Goal: Transaction & Acquisition: Subscribe to service/newsletter

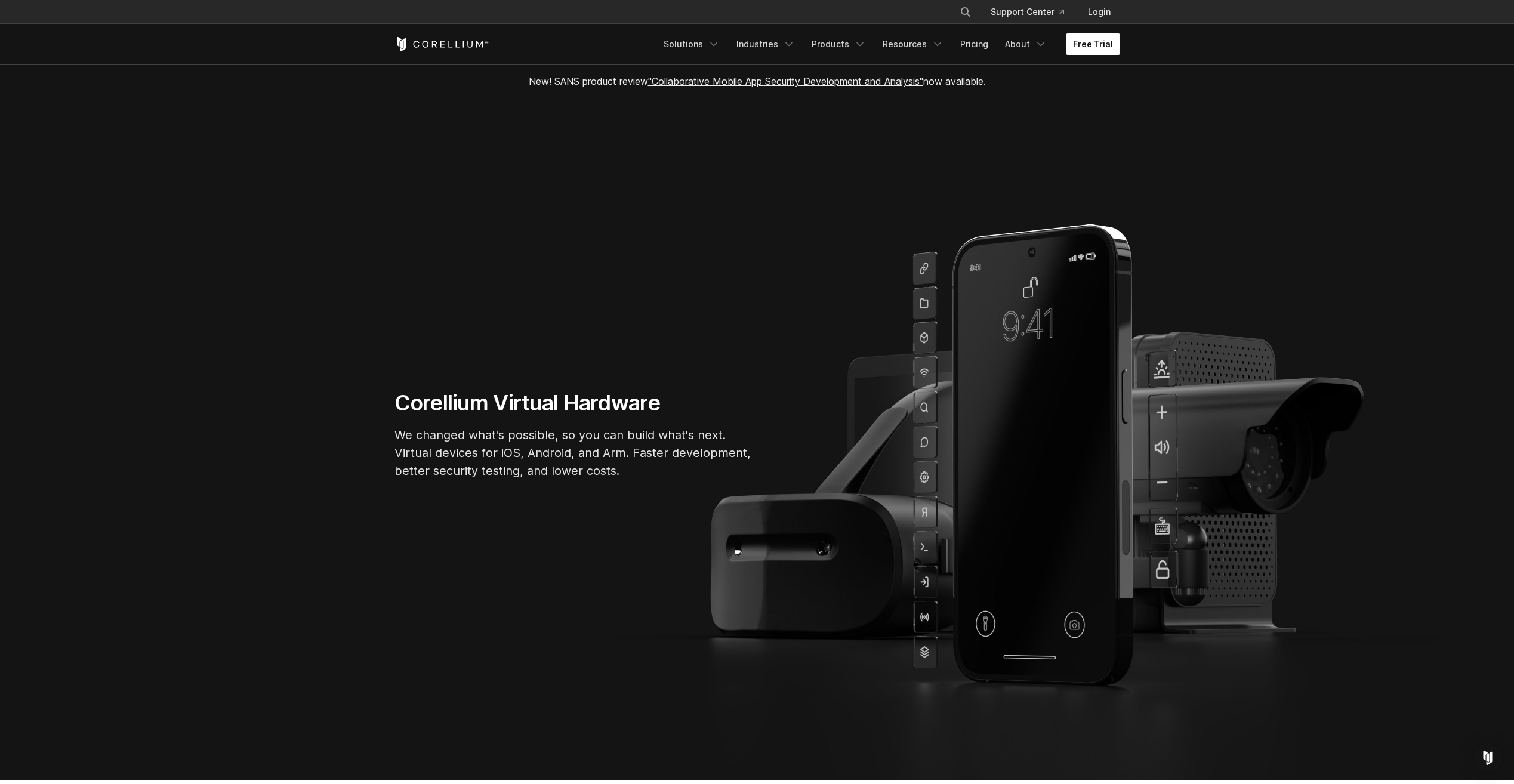
click at [1084, 44] on link "Free Trial" at bounding box center [1092, 44] width 54 height 21
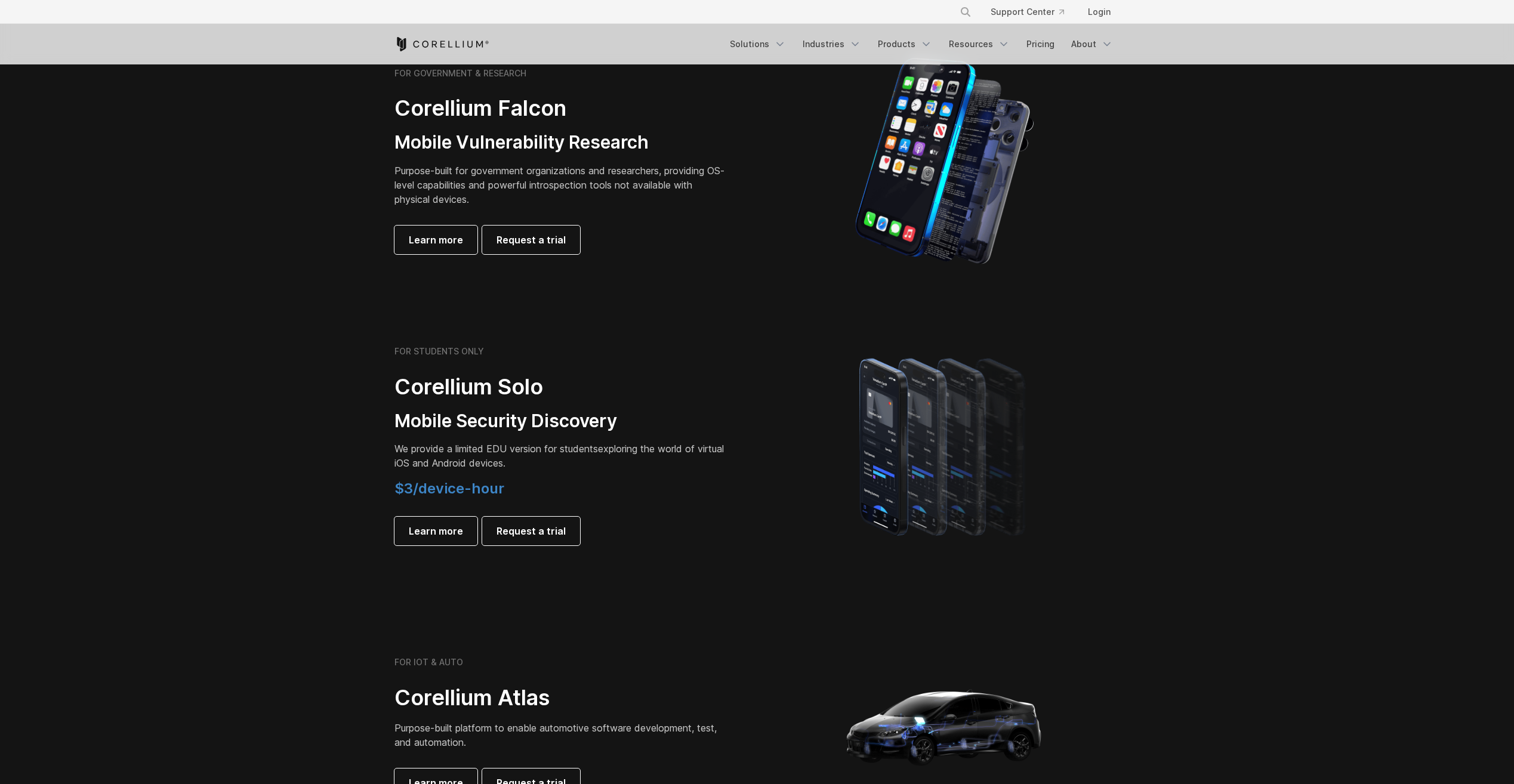
scroll to position [586, 0]
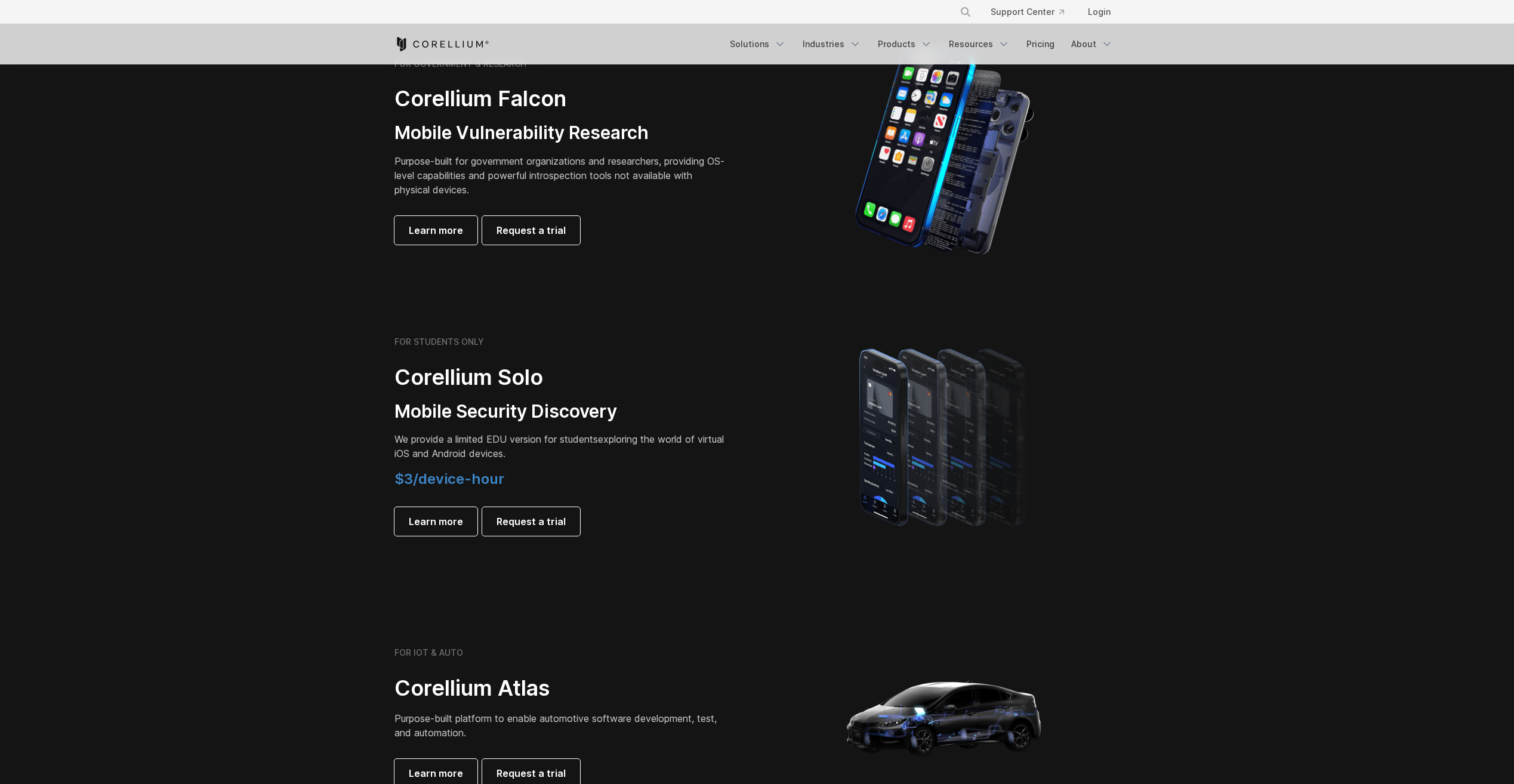
drag, startPoint x: 488, startPoint y: 402, endPoint x: 379, endPoint y: 348, distance: 121.6
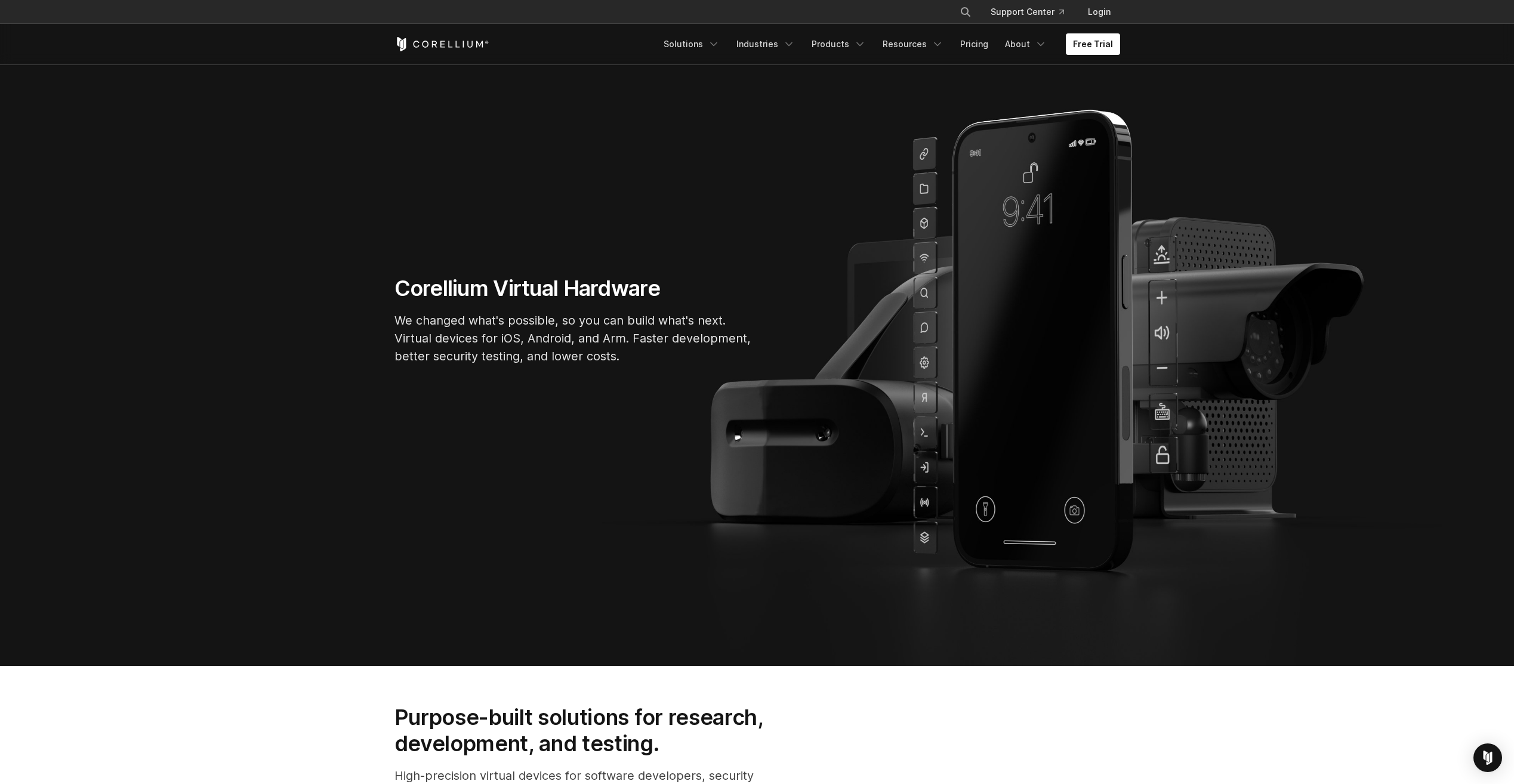
scroll to position [132, 0]
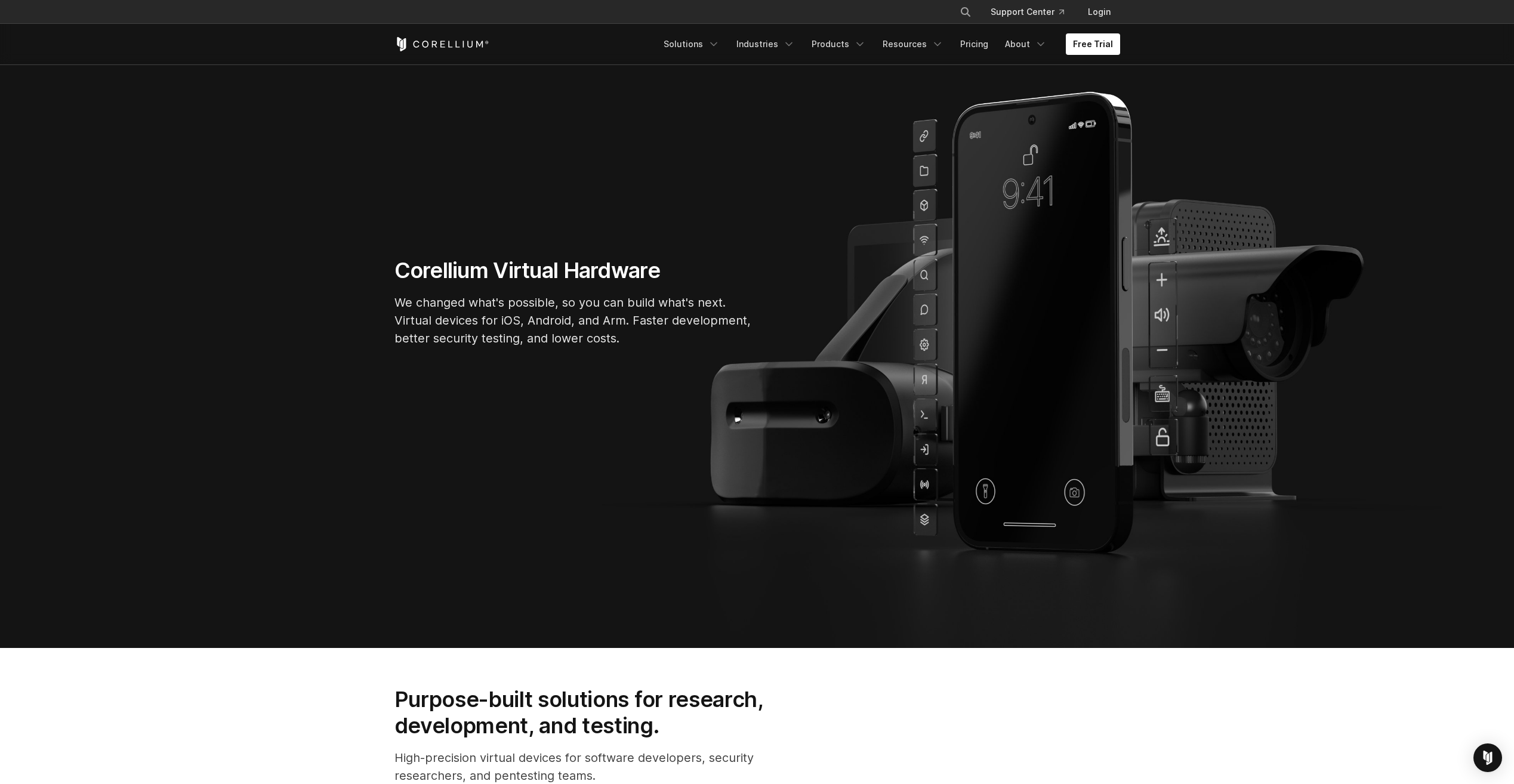
drag, startPoint x: 591, startPoint y: 339, endPoint x: 538, endPoint y: 332, distance: 53.5
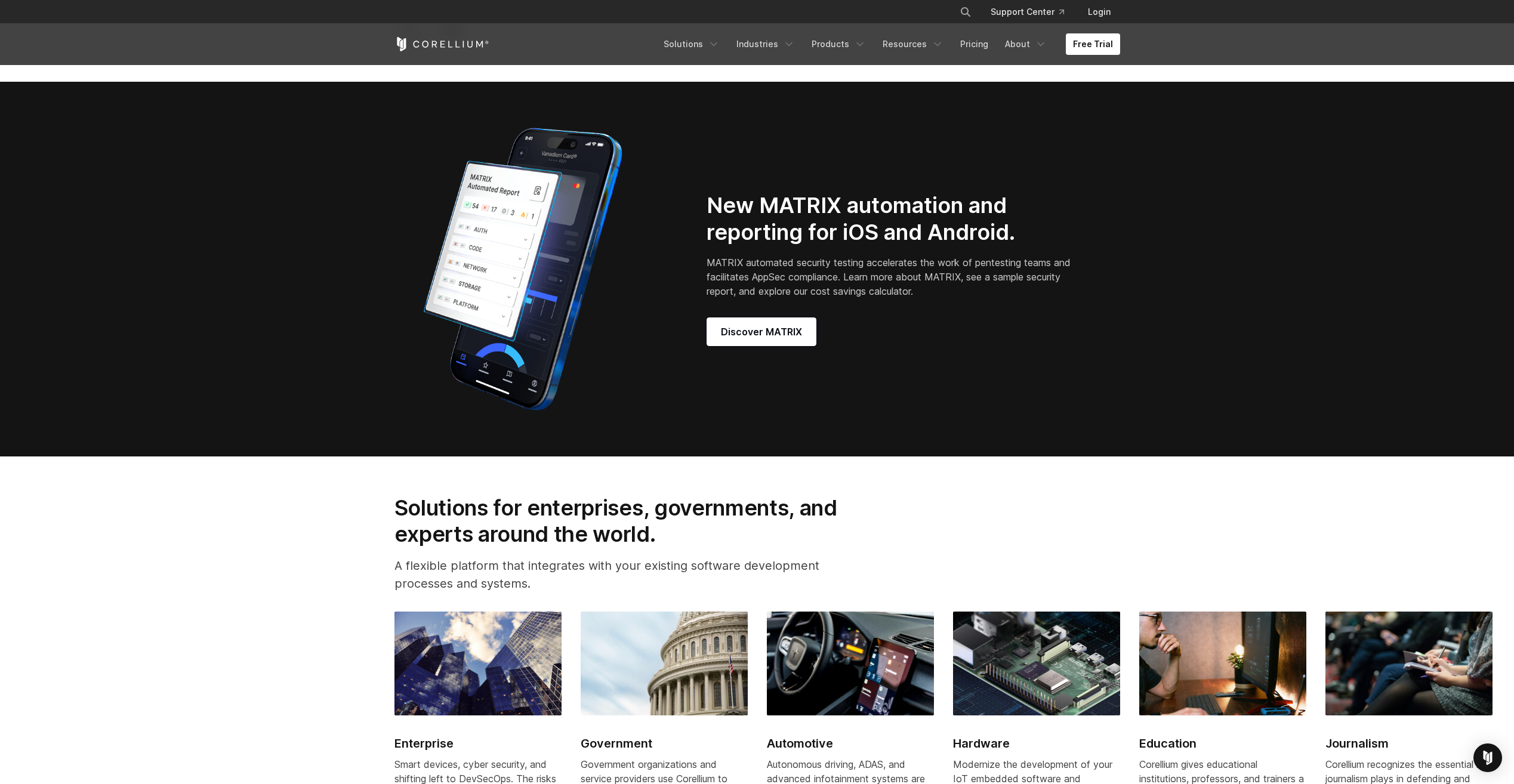
scroll to position [1179, 0]
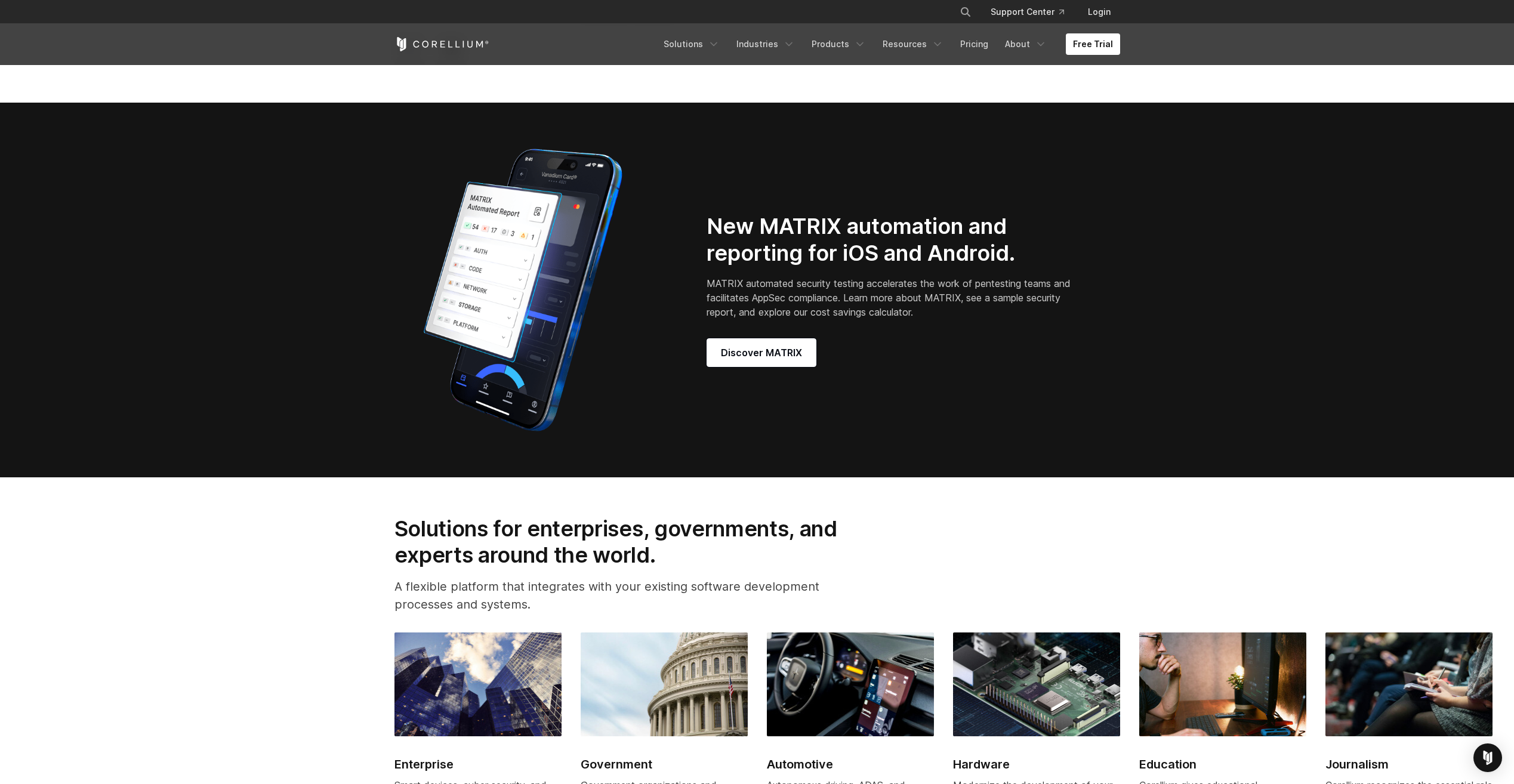
drag, startPoint x: 630, startPoint y: 467, endPoint x: 661, endPoint y: 431, distance: 47.5
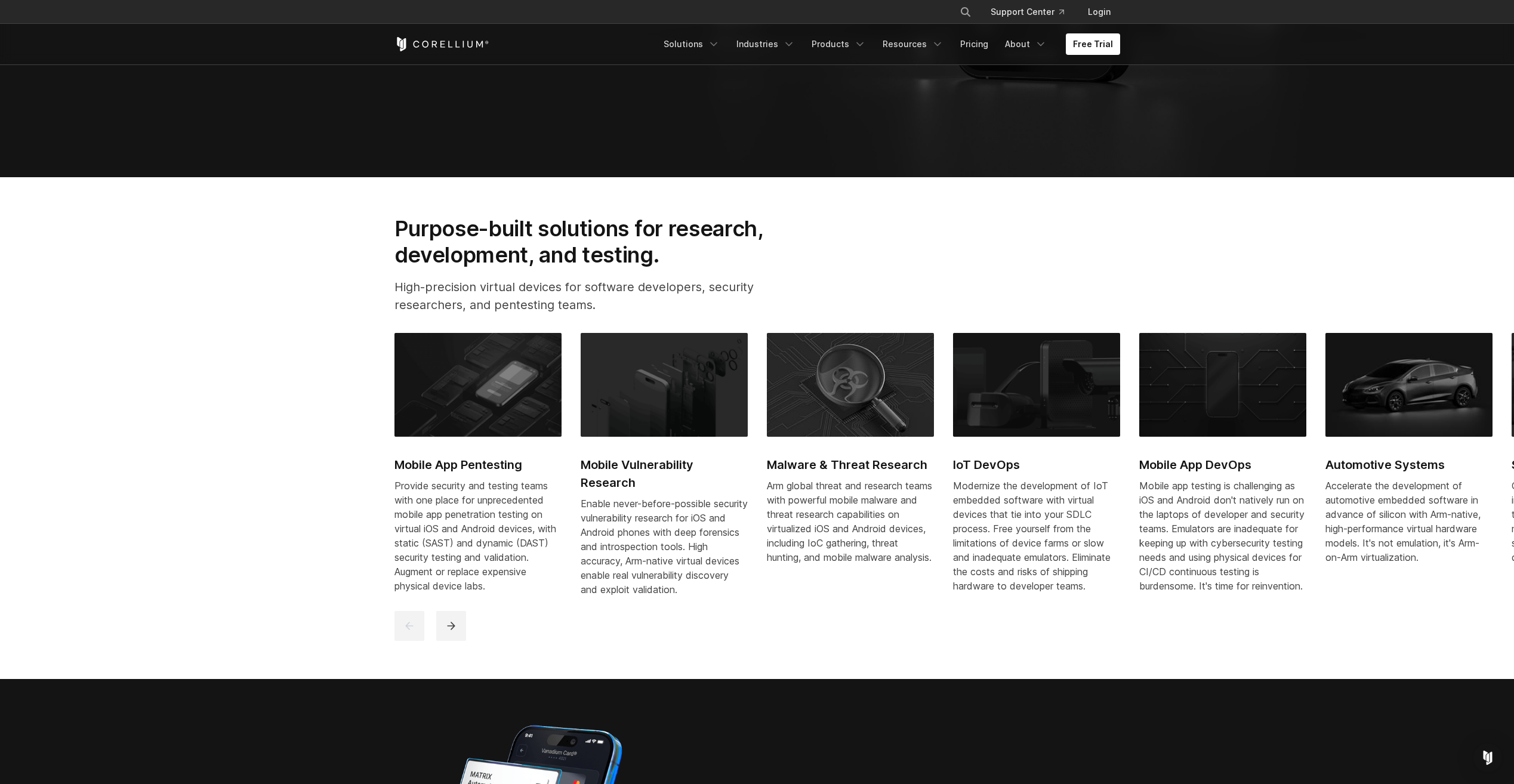
scroll to position [0, 0]
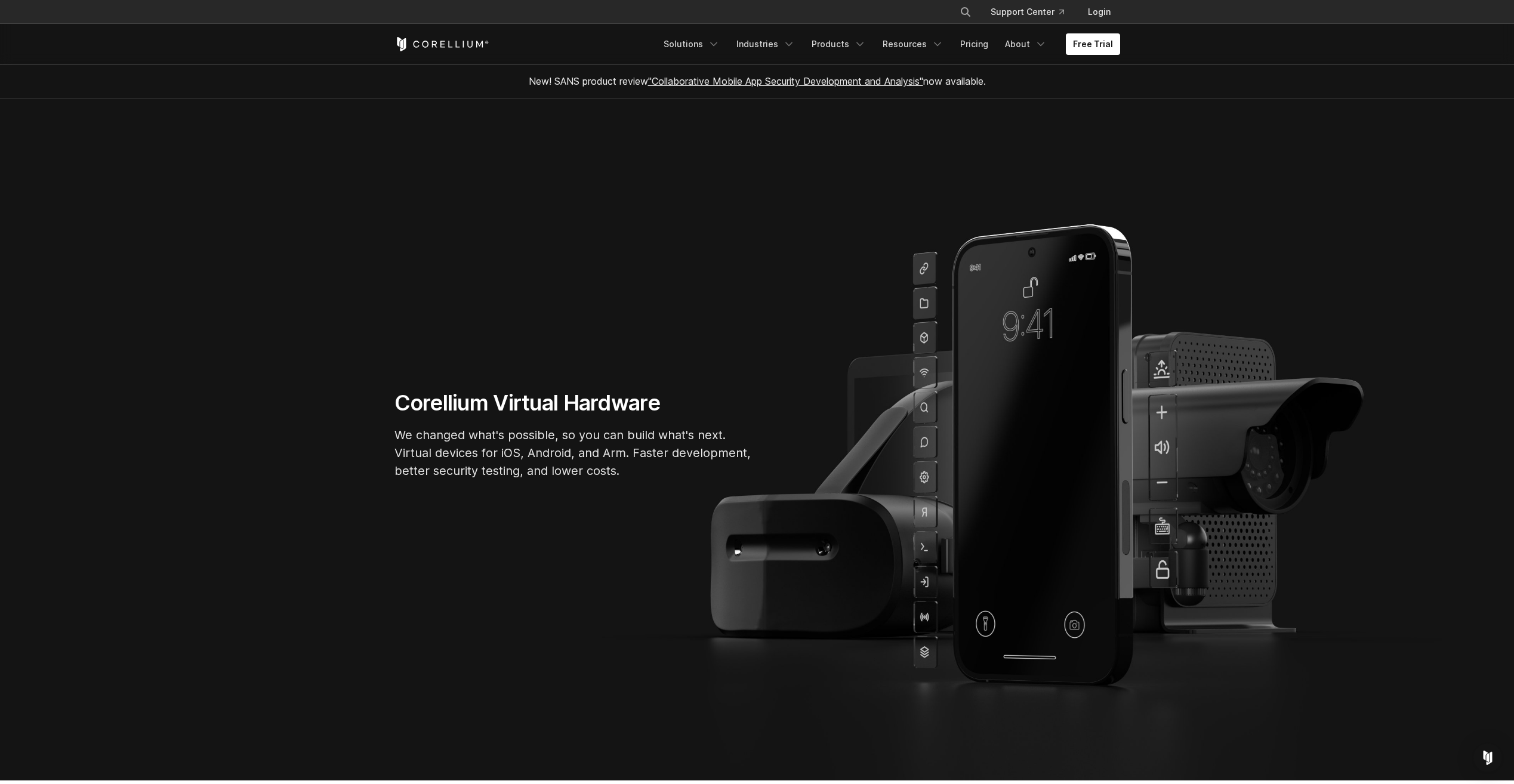
drag, startPoint x: 691, startPoint y: 439, endPoint x: 697, endPoint y: 217, distance: 222.1
click at [1025, 40] on link "About" at bounding box center [1026, 44] width 56 height 21
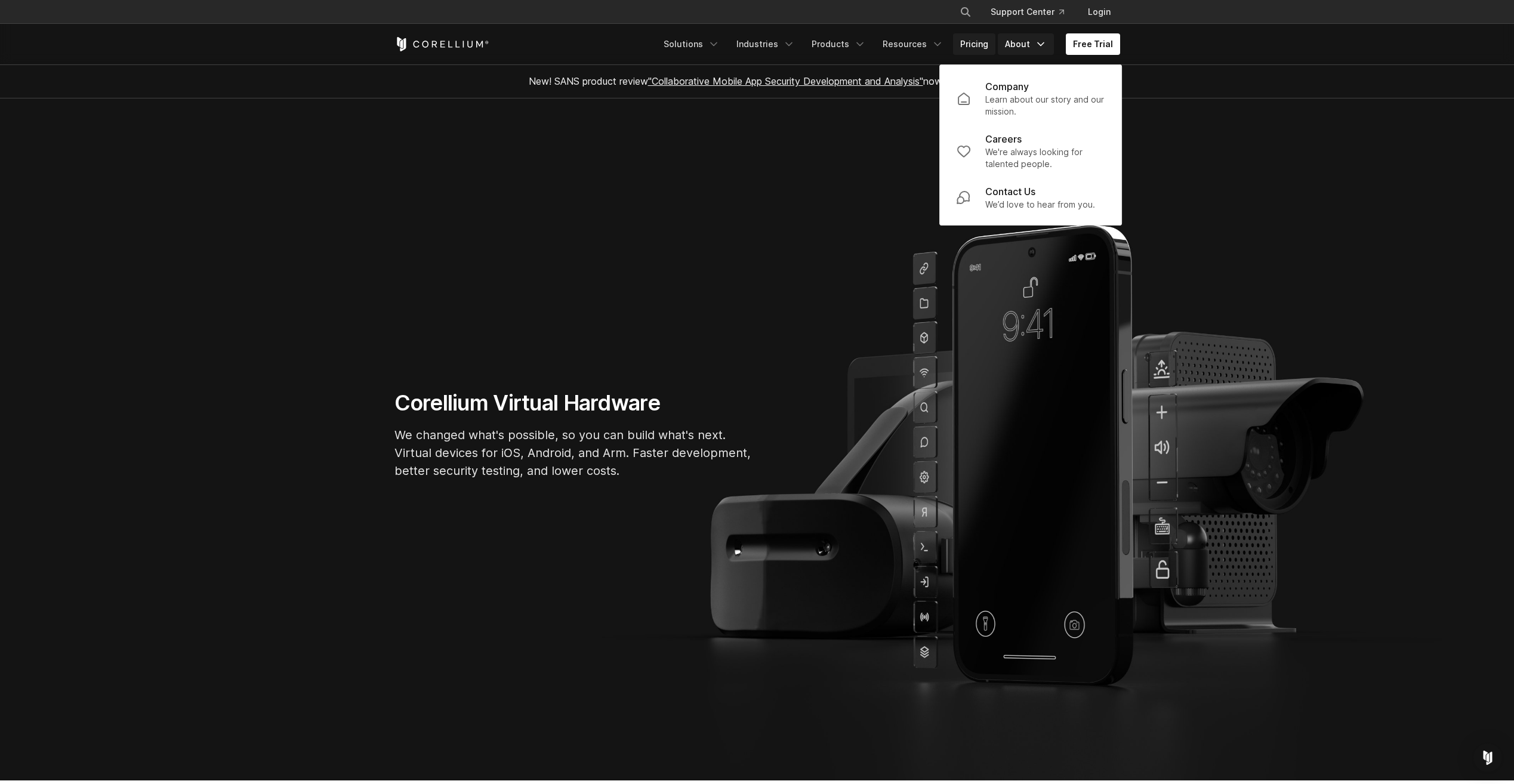
click at [964, 38] on link "Pricing" at bounding box center [974, 44] width 43 height 21
